Goal: Answer question/provide support: Participate in discussion

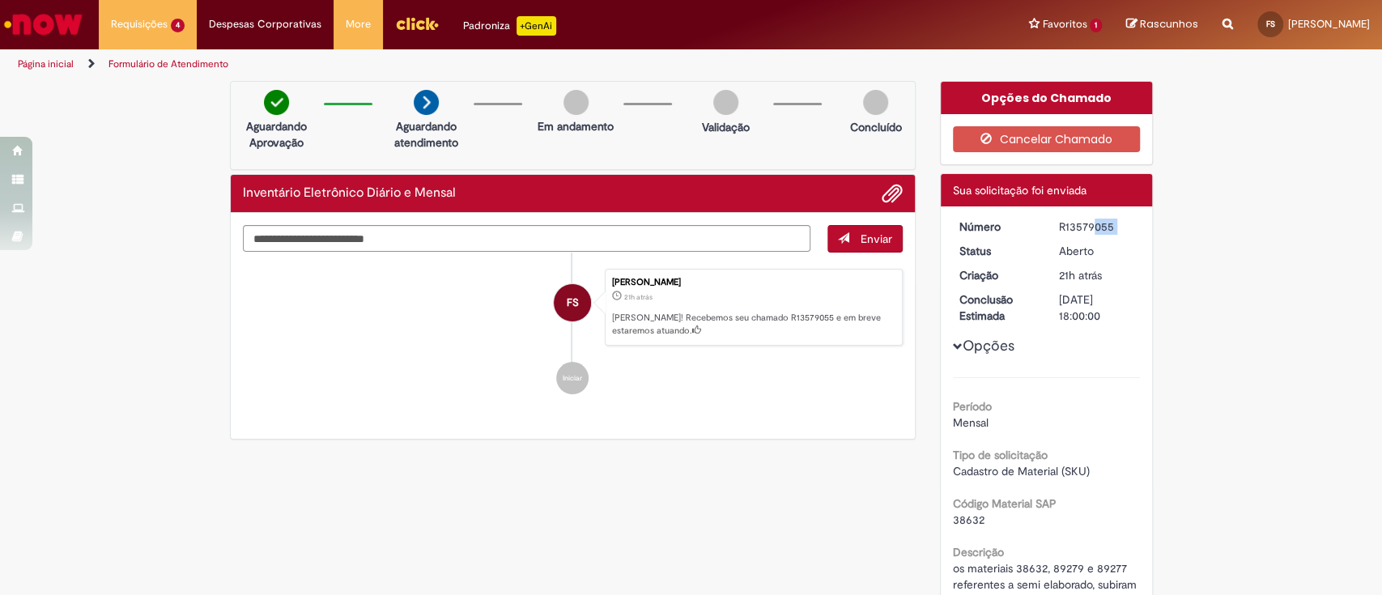
scroll to position [108, 0]
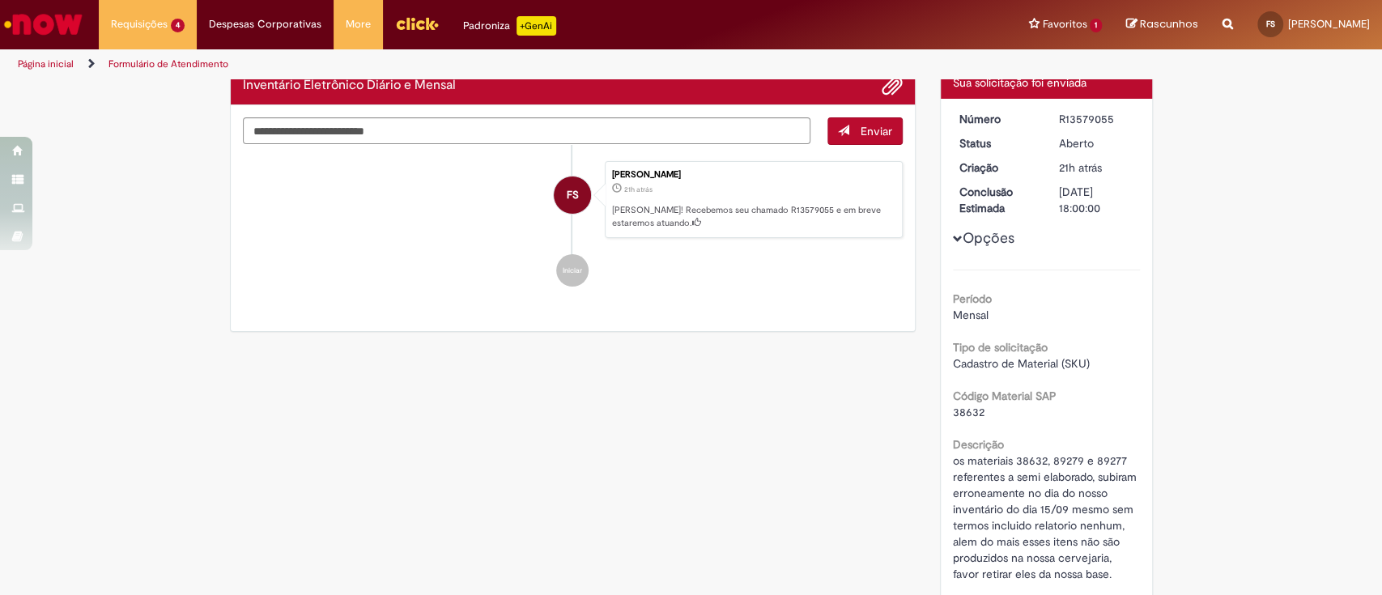
click at [1112, 146] on div "Aberto" at bounding box center [1096, 143] width 75 height 16
drag, startPoint x: 1117, startPoint y: 121, endPoint x: 1049, endPoint y: 124, distance: 67.3
click at [1059, 124] on div "R13579055" at bounding box center [1096, 119] width 75 height 16
copy div "R13579055"
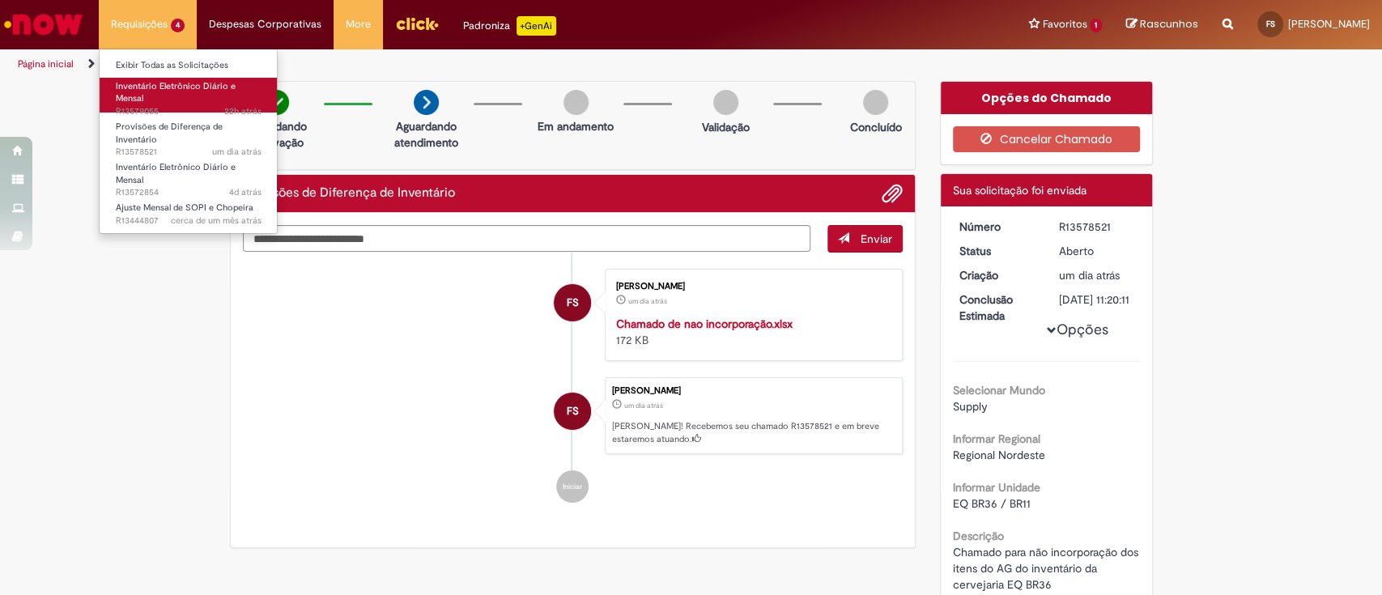
click at [156, 105] on span "22h atrás 22 horas atrás R13579055" at bounding box center [189, 111] width 146 height 13
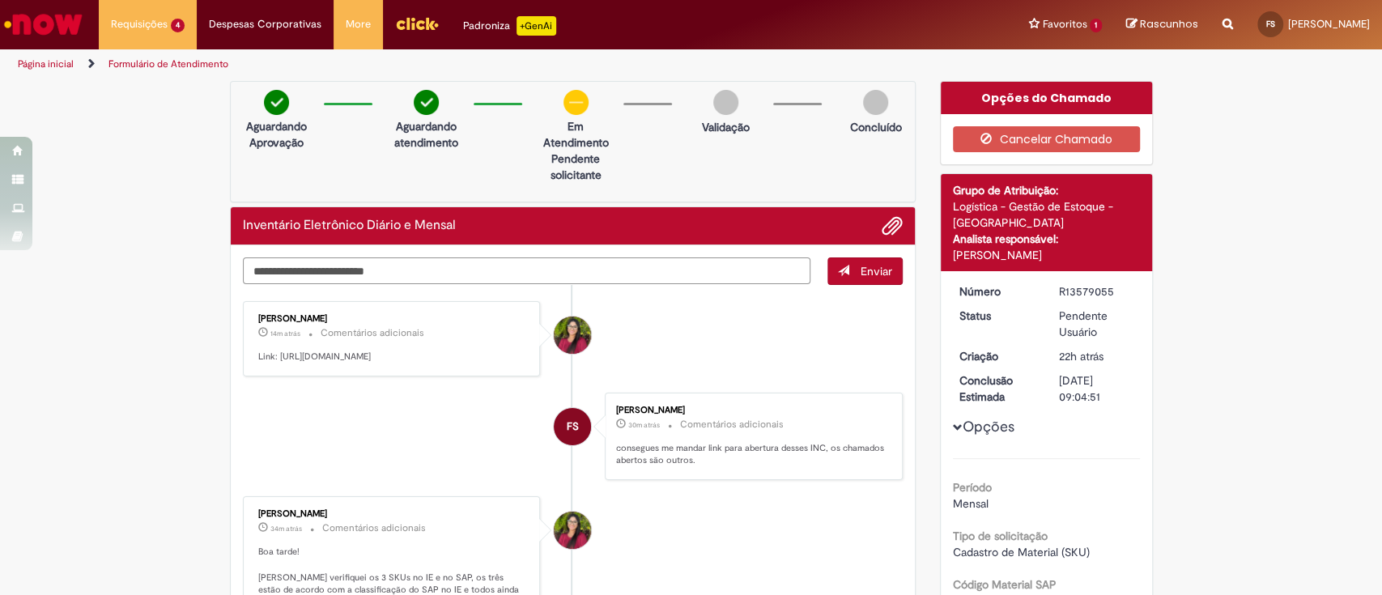
click at [330, 267] on textarea "Digite sua mensagem aqui..." at bounding box center [527, 272] width 568 height 28
paste textarea "**********"
type textarea "**********"
click at [873, 279] on button "Enviar" at bounding box center [865, 272] width 75 height 28
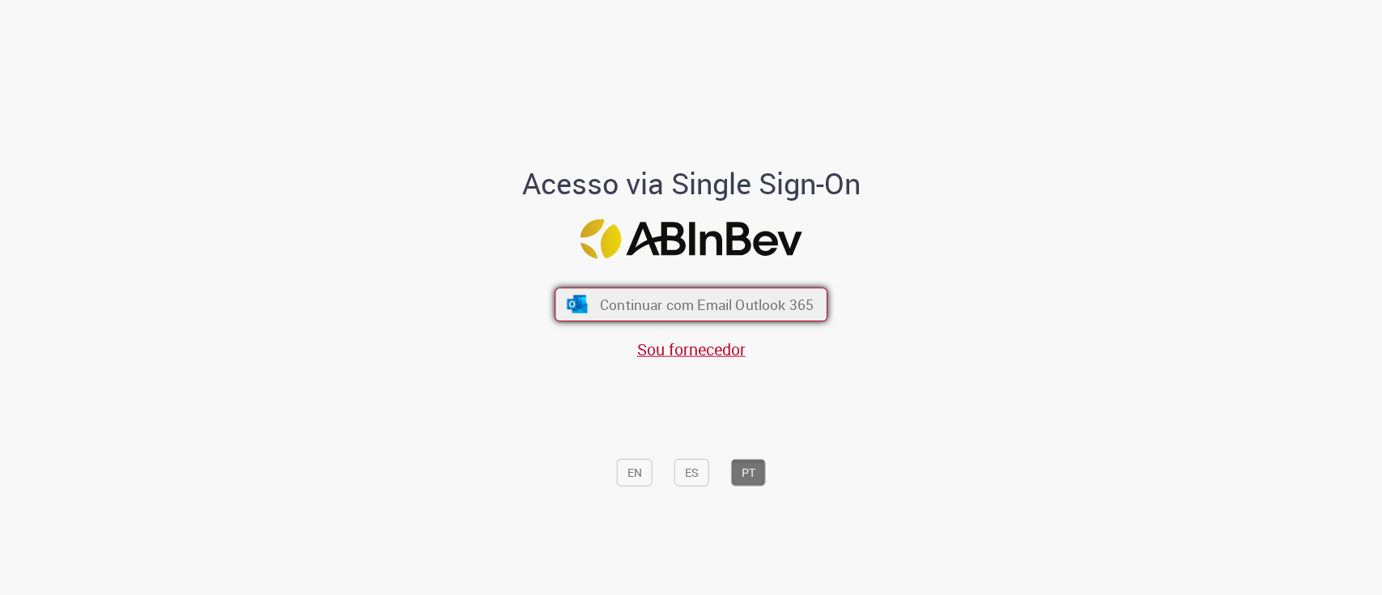
click at [658, 308] on span "Continuar com Email Outlook 365" at bounding box center [707, 304] width 214 height 19
